Goal: Task Accomplishment & Management: Use online tool/utility

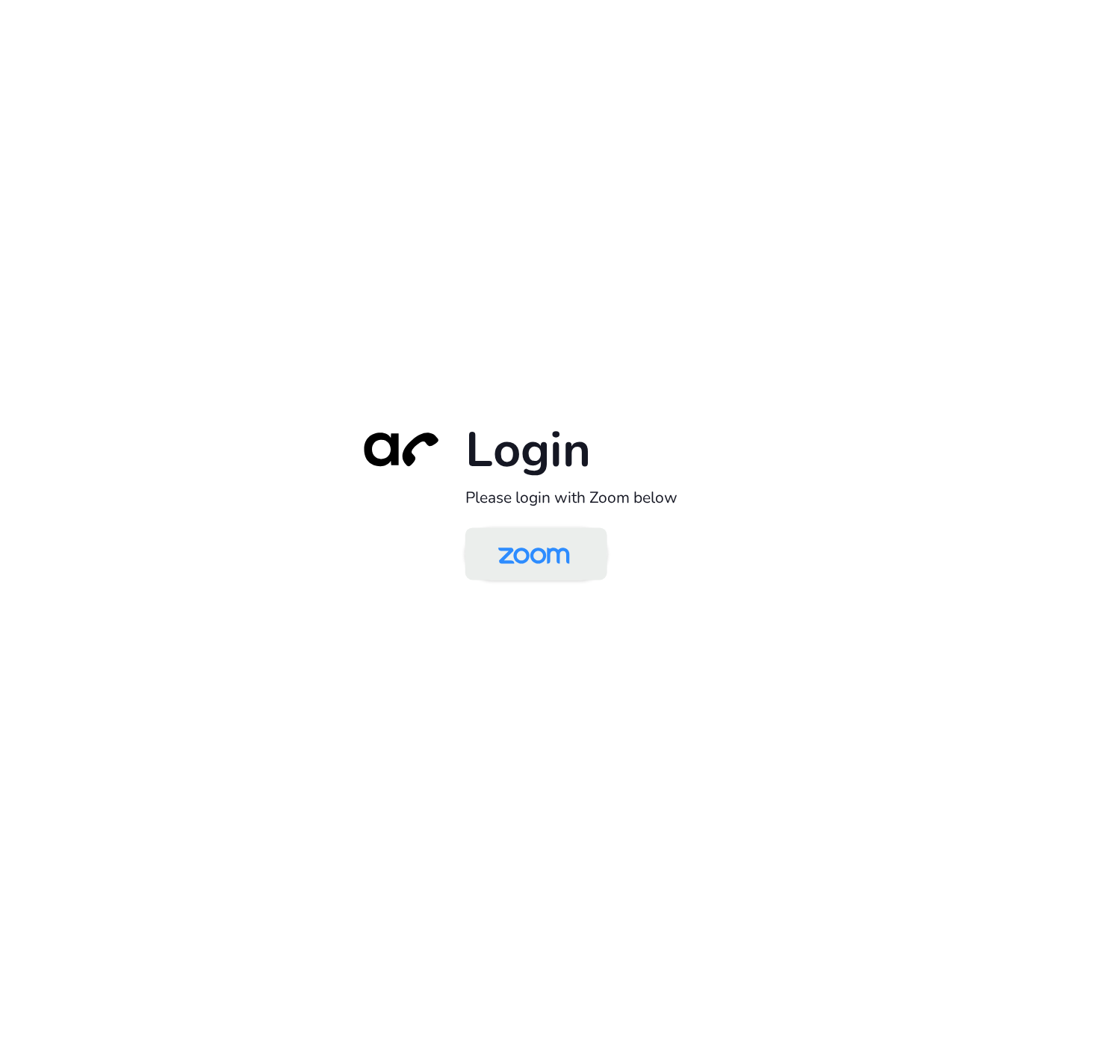
click at [491, 562] on img at bounding box center [533, 555] width 103 height 49
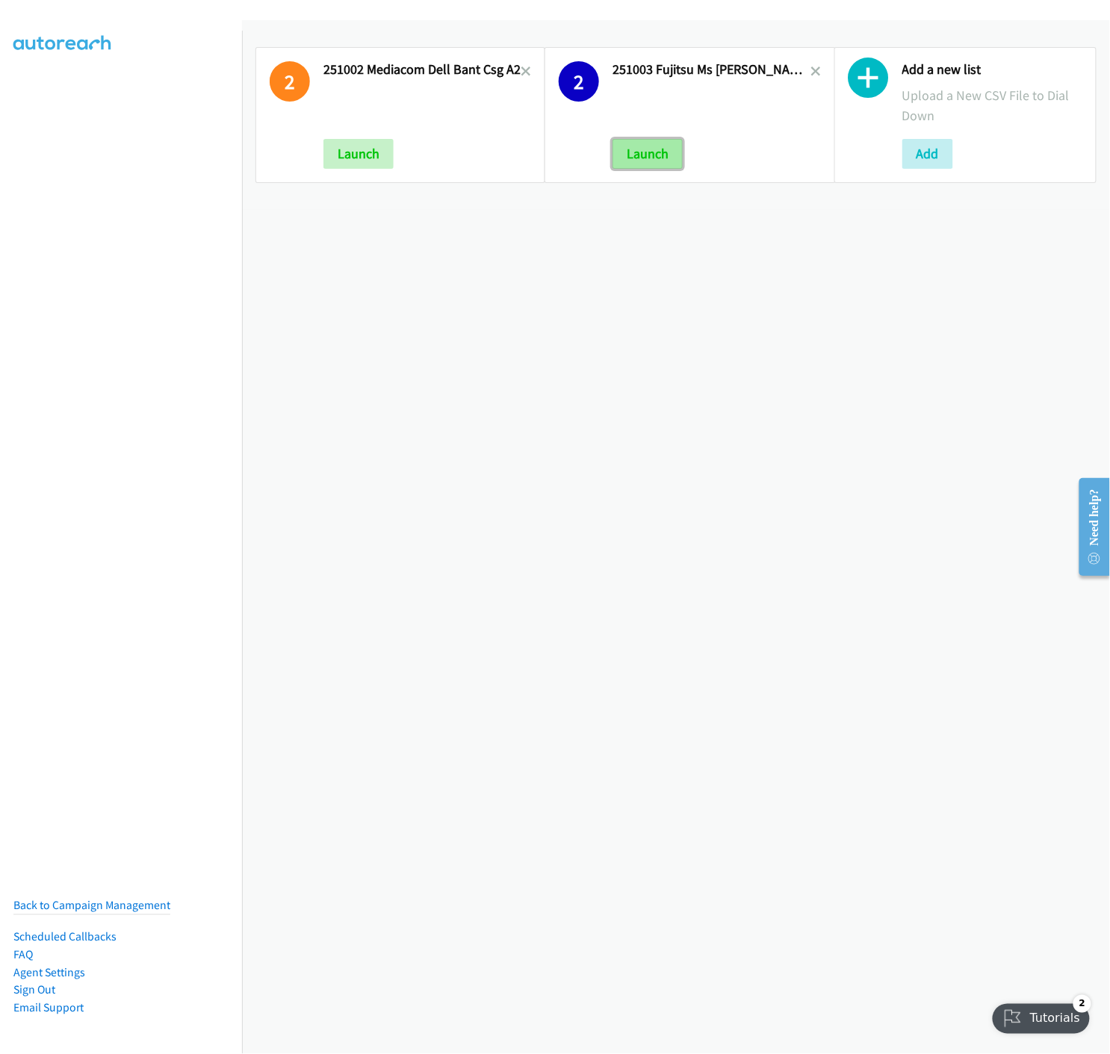
click at [651, 160] on button "Launch" at bounding box center [647, 154] width 70 height 30
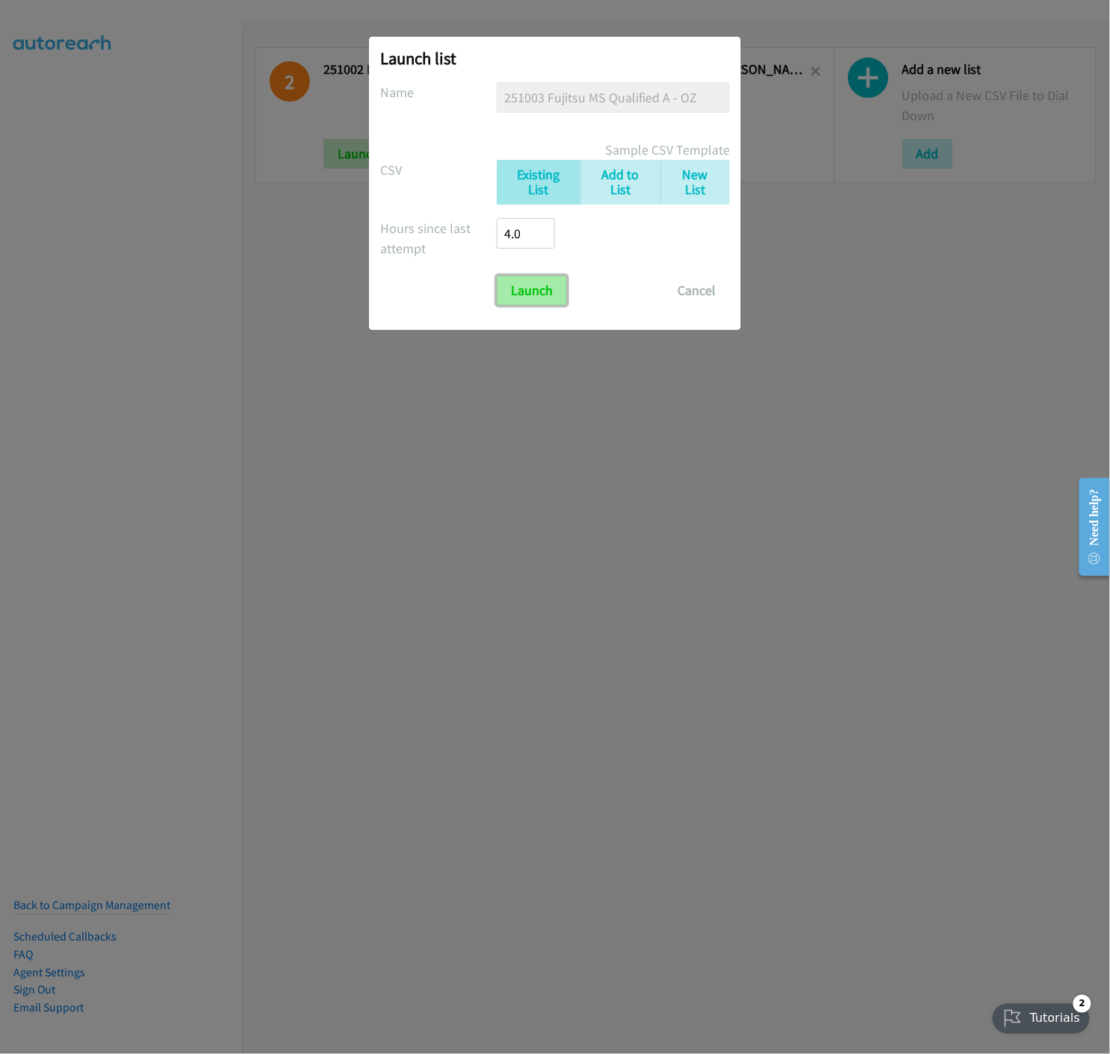
click at [527, 297] on input "Launch" at bounding box center [532, 291] width 70 height 30
